Goal: Check status: Check status

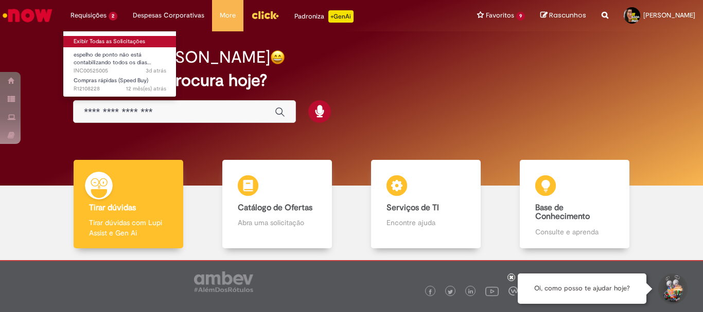
click at [111, 42] on link "Exibir Todas as Solicitações" at bounding box center [119, 41] width 113 height 11
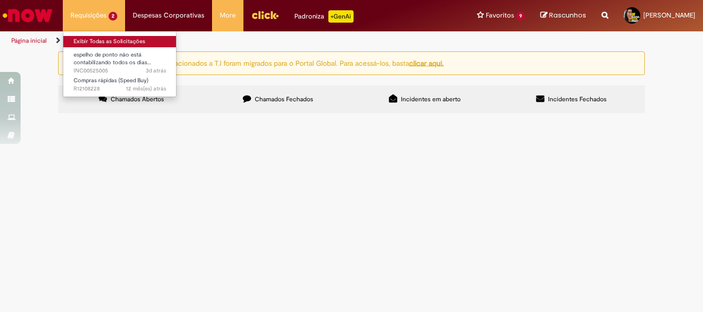
click at [101, 40] on link "Exibir Todas as Solicitações" at bounding box center [119, 41] width 113 height 11
click at [116, 42] on link "Exibir Todas as Solicitações" at bounding box center [119, 41] width 113 height 11
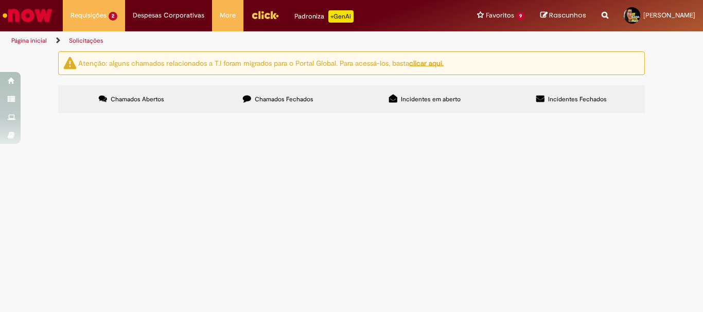
click at [40, 13] on img "Ir para a Homepage" at bounding box center [27, 15] width 53 height 21
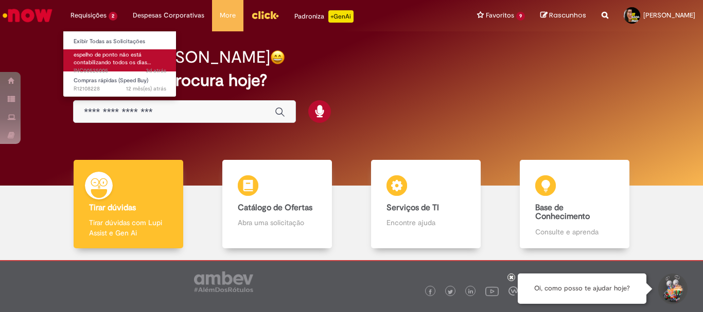
click at [120, 57] on span "espelho de ponto não está contabilizando todos os dias…" at bounding box center [113, 59] width 78 height 16
